Goal: Task Accomplishment & Management: Manage account settings

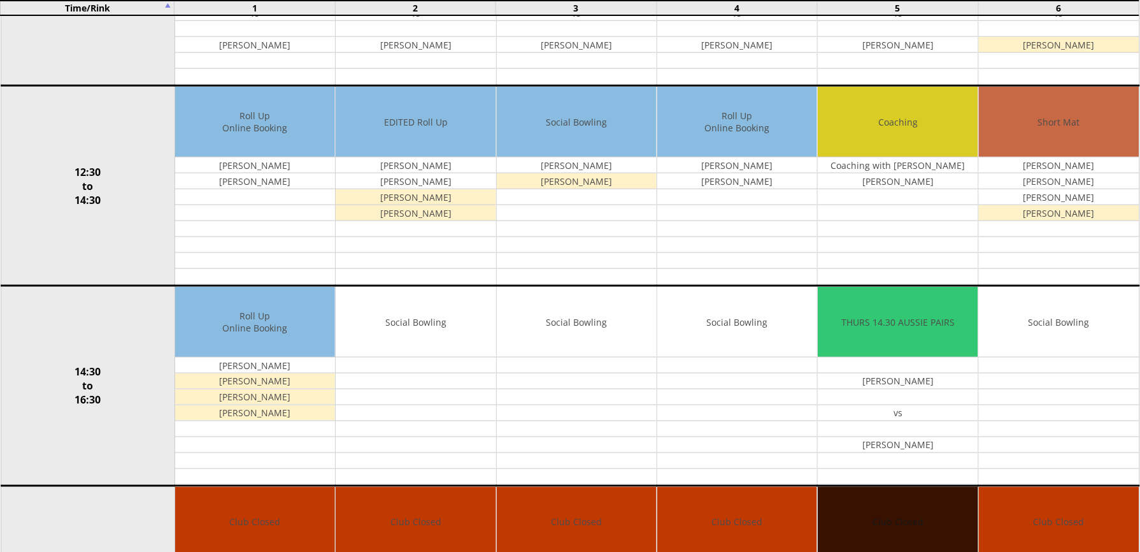
scroll to position [482, 0]
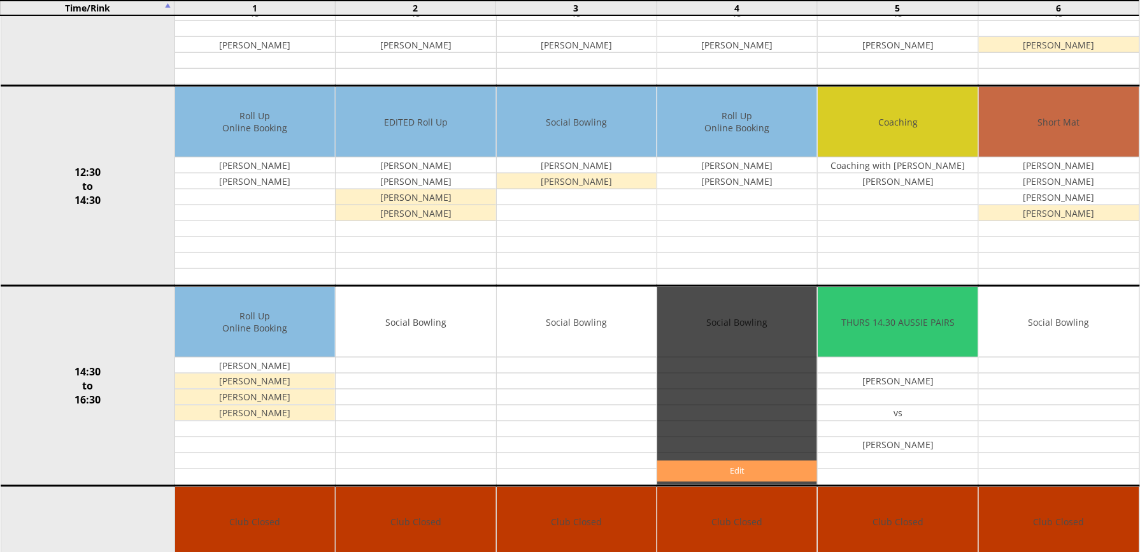
click at [729, 475] on link "Edit" at bounding box center [737, 471] width 160 height 21
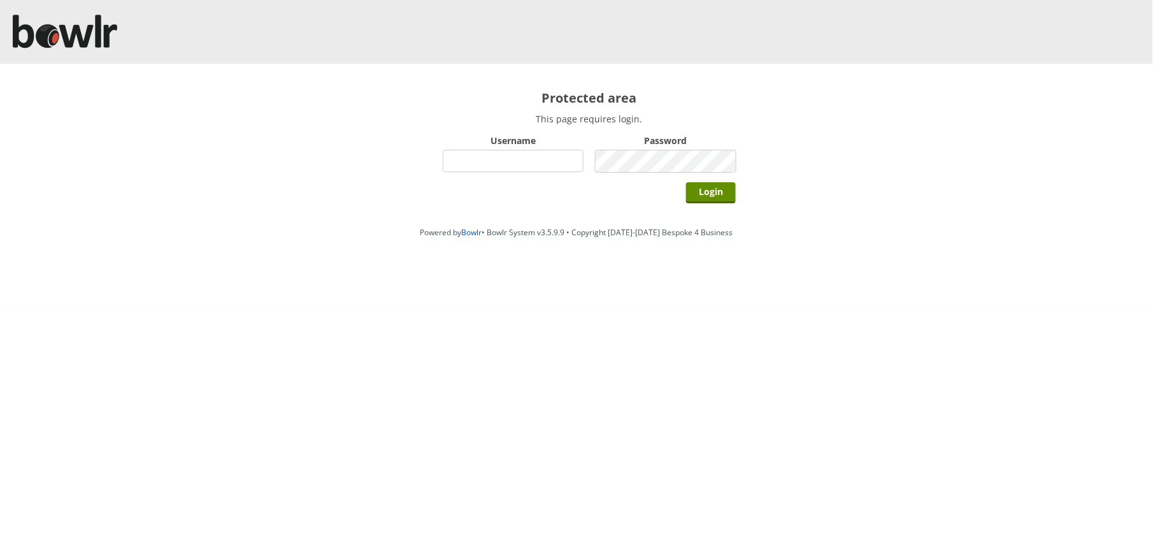
click at [485, 162] on input "Username" at bounding box center [513, 161] width 141 height 22
type input "BarRinkMonitor"
click at [686, 182] on input "Login" at bounding box center [711, 192] width 50 height 21
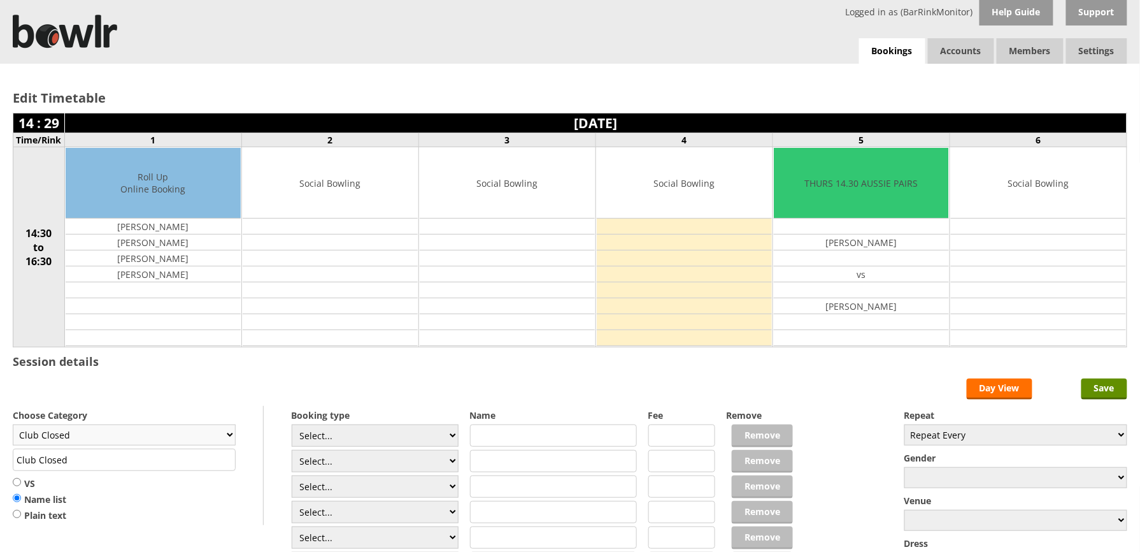
click at [227, 437] on select "Club Closed Singles League Triples League Pairs League Friendly Social Bowling …" at bounding box center [124, 434] width 223 height 21
select select "132"
click at [13, 427] on select "Club Closed Singles League Triples League Pairs League Friendly Social Bowling …" at bounding box center [124, 434] width 223 height 21
type input "Social Bowling"
click at [449, 438] on select "Select... Club Competition (Member) Club Competition (Visitor) National (Member…" at bounding box center [376, 435] width 168 height 22
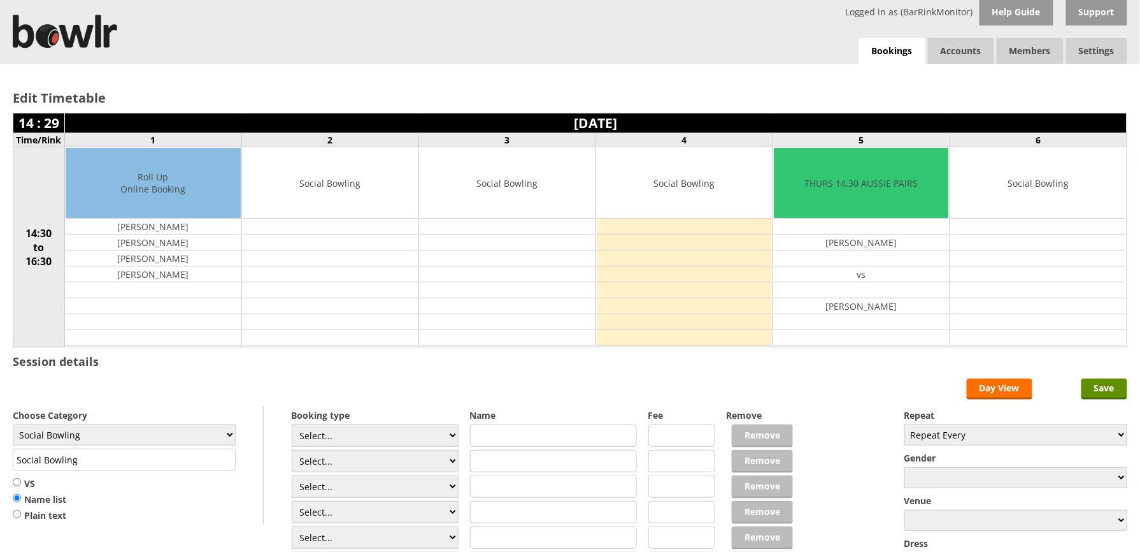
select select "1_54"
click at [292, 427] on select "Select... Club Competition (Member) Club Competition (Visitor) National (Member…" at bounding box center [376, 435] width 168 height 22
type input "3.0000"
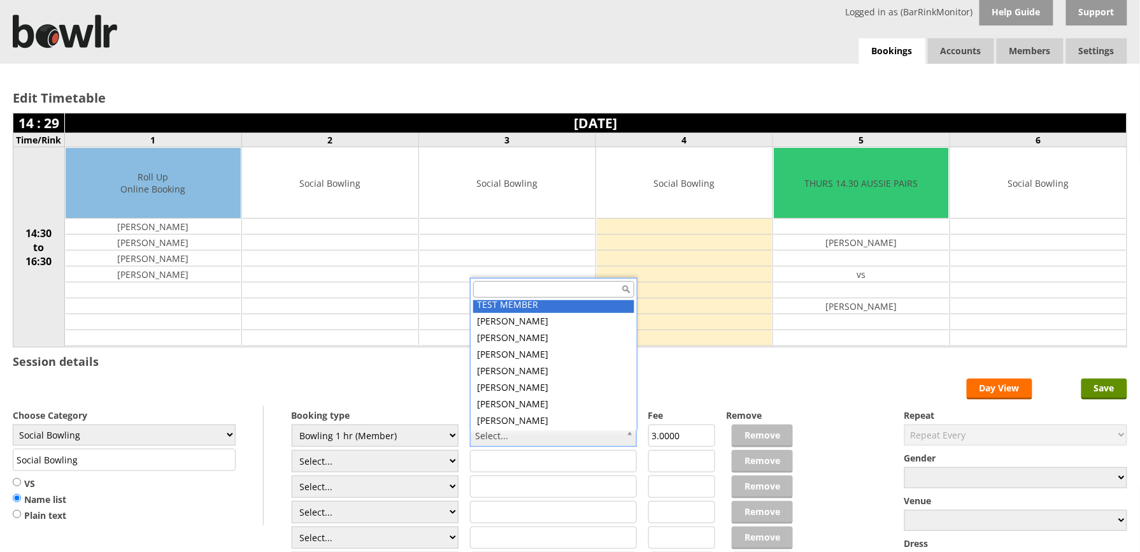
scroll to position [16, 0]
click at [524, 291] on input "text" at bounding box center [553, 289] width 161 height 17
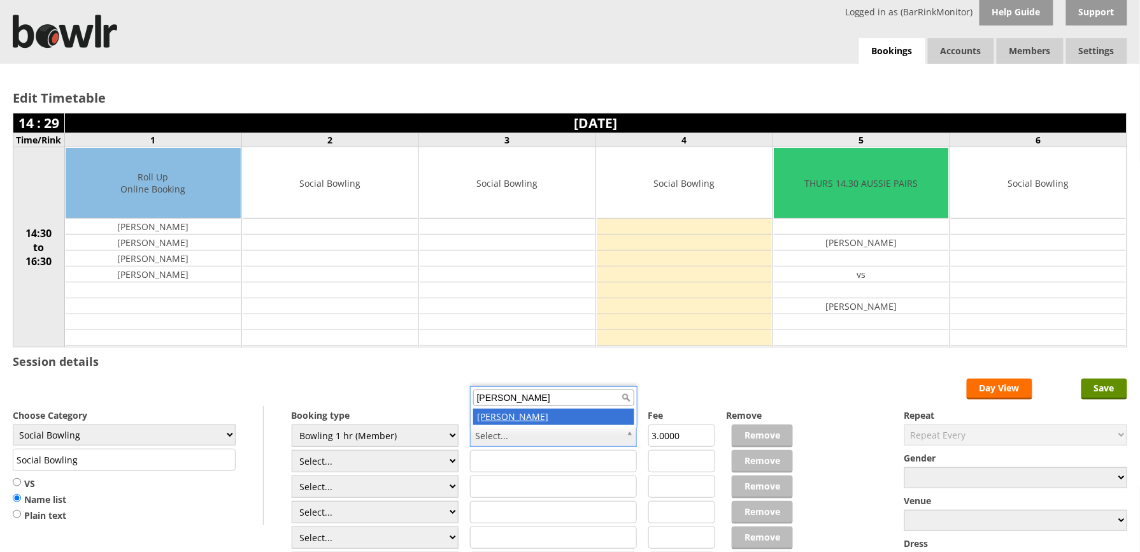
type input "[PERSON_NAME]"
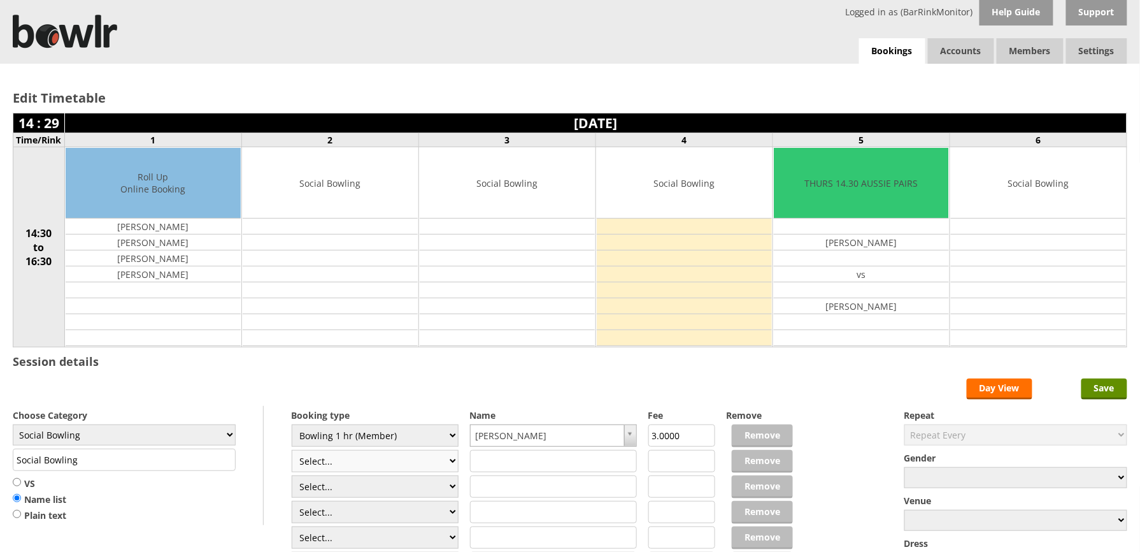
click at [449, 464] on select "Select... Club Competition (Member) Club Competition (Visitor) National (Member…" at bounding box center [376, 461] width 168 height 22
select select "1_54"
click at [292, 452] on select "Select... Club Competition (Member) Club Competition (Visitor) National (Member…" at bounding box center [376, 461] width 168 height 22
type input "3.0000"
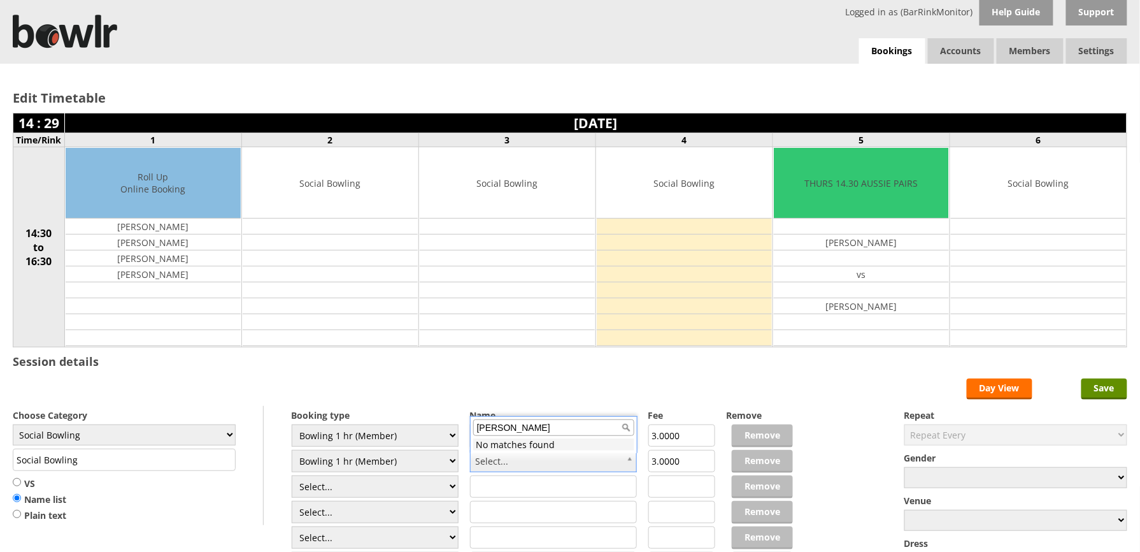
click at [625, 431] on input "Paul Turner" at bounding box center [553, 427] width 161 height 17
drag, startPoint x: 526, startPoint y: 429, endPoint x: 498, endPoint y: 429, distance: 28.7
click at [498, 429] on input "Paul Turner" at bounding box center [553, 427] width 161 height 17
click at [505, 431] on input "Paul =" at bounding box center [553, 427] width 161 height 17
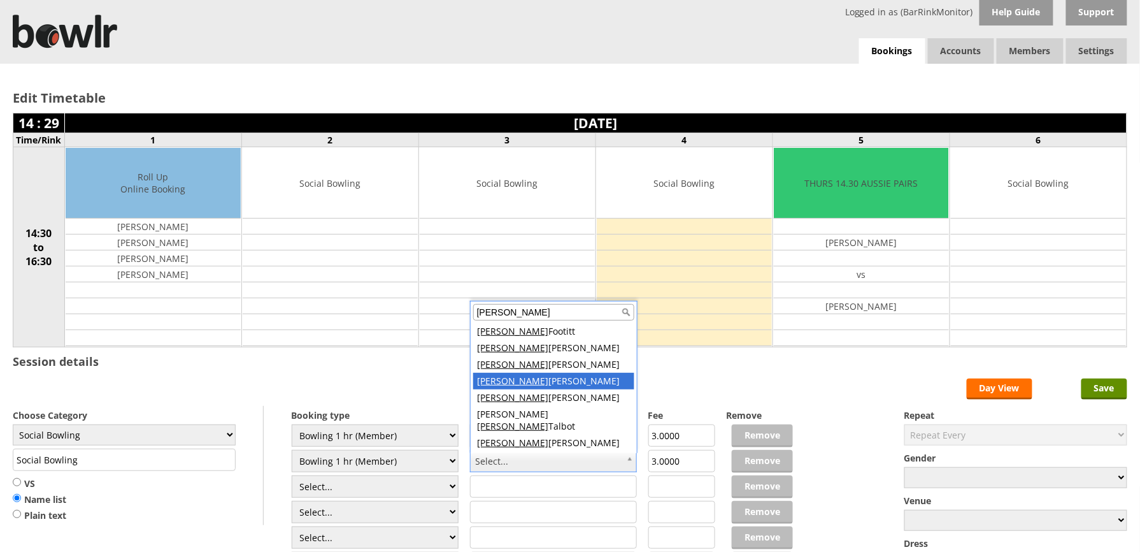
type input "Paul"
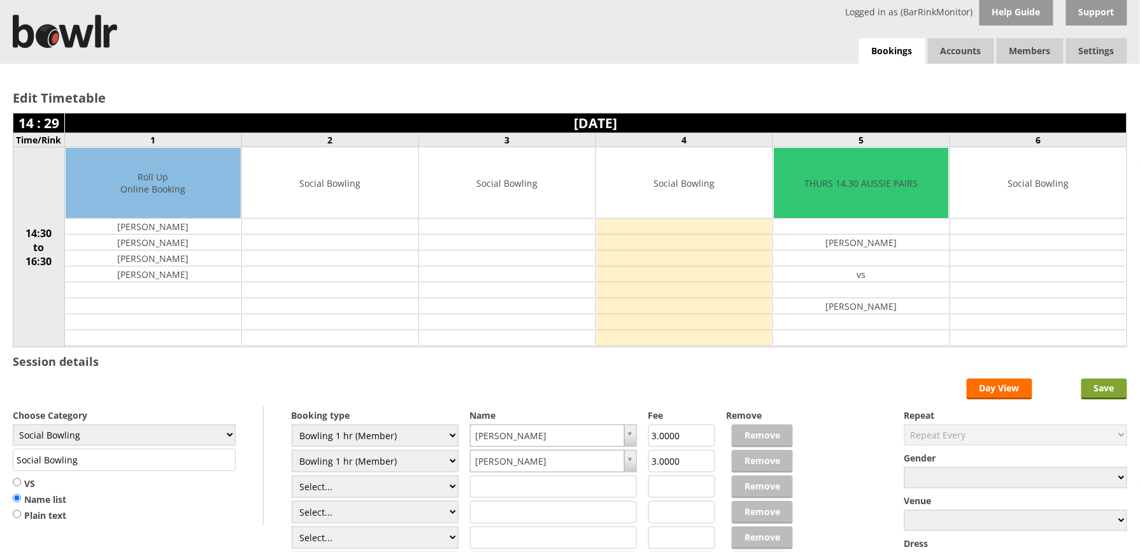
click at [1101, 386] on input "Save" at bounding box center [1105, 388] width 46 height 21
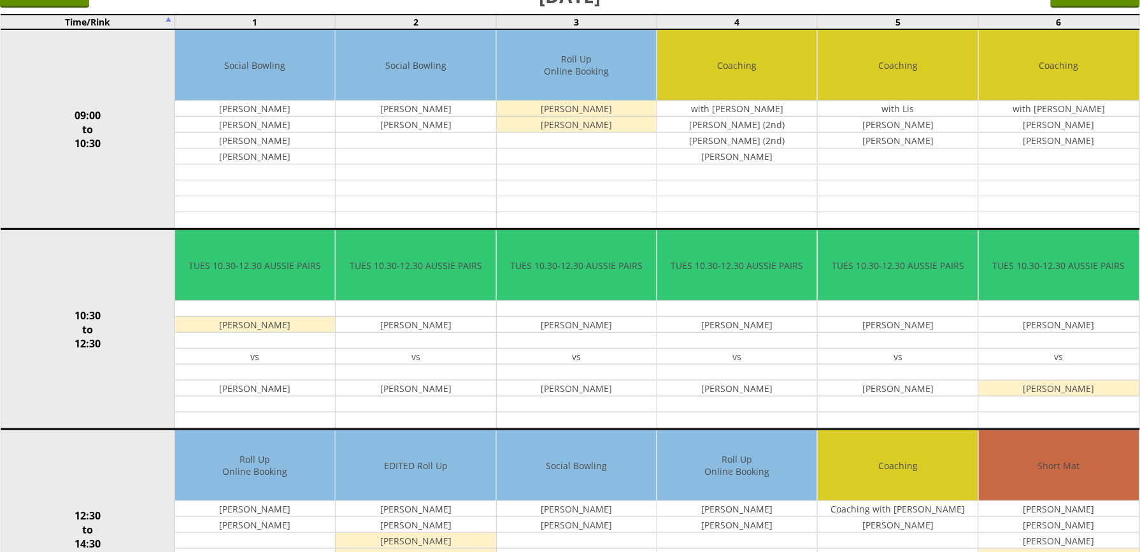
scroll to position [85, 0]
